Goal: Information Seeking & Learning: Understand process/instructions

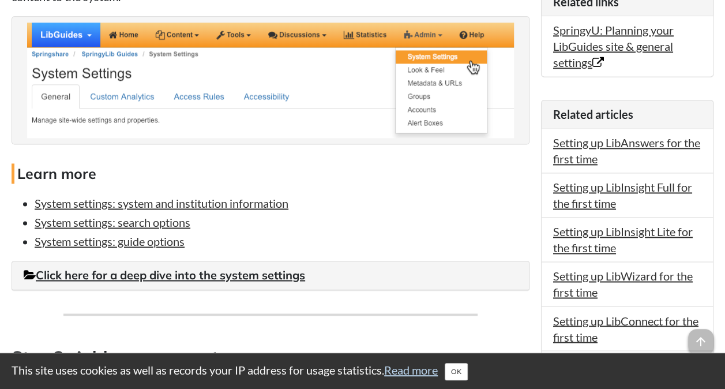
scroll to position [808, 0]
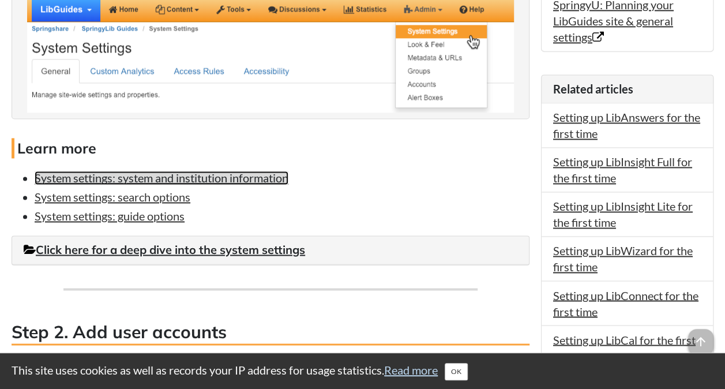
click at [255, 185] on link "System settings: system and institution information" at bounding box center [162, 178] width 254 height 14
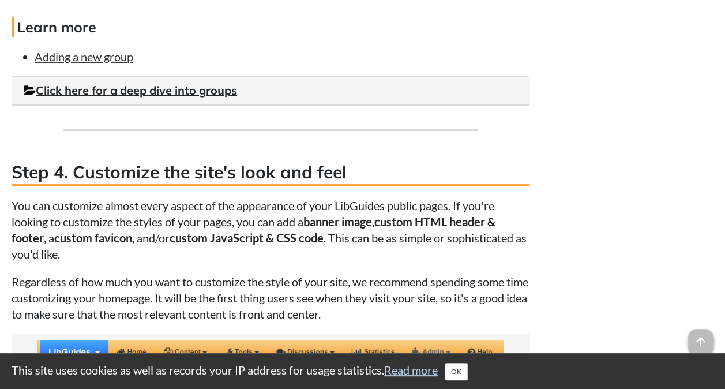
scroll to position [1961, 0]
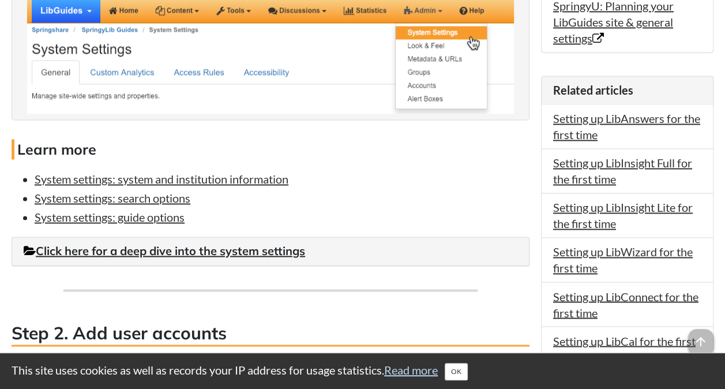
scroll to position [923, 0]
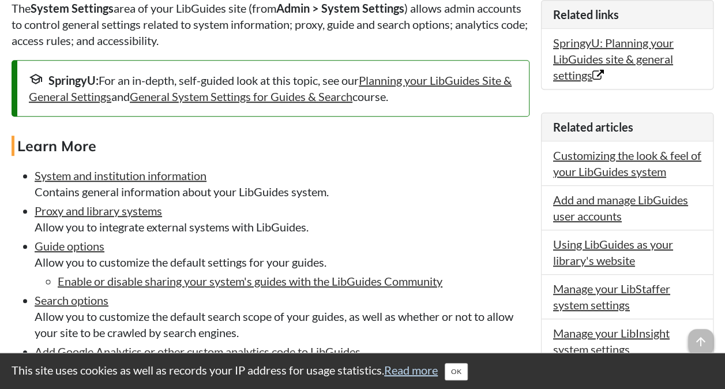
scroll to position [288, 0]
